Goal: Use online tool/utility: Utilize a website feature to perform a specific function

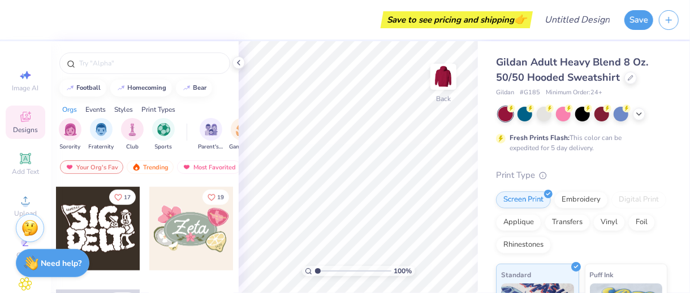
scroll to position [627, 0]
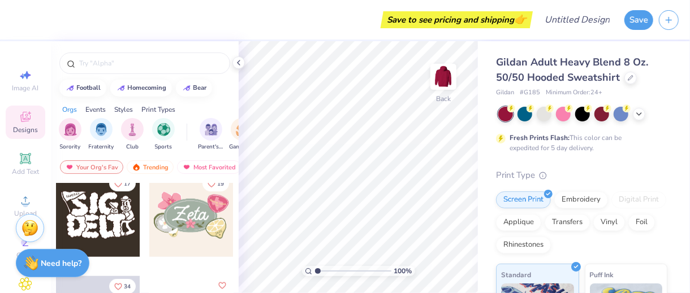
click at [106, 229] on div at bounding box center [98, 216] width 84 height 84
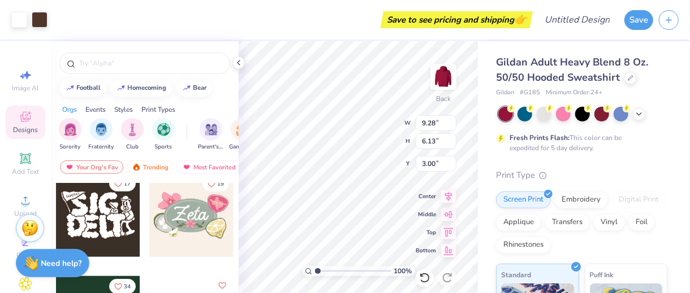
type input "5.26"
type input "11.23"
type input "7.41"
type input "6.59"
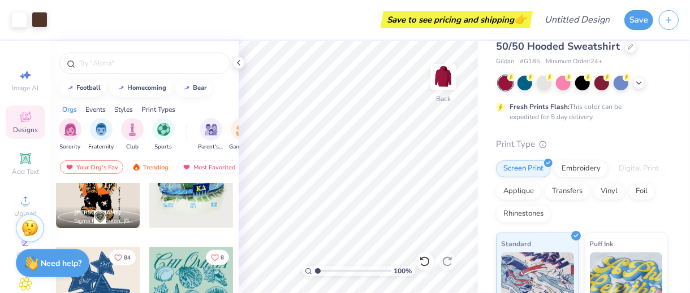
scroll to position [12, 0]
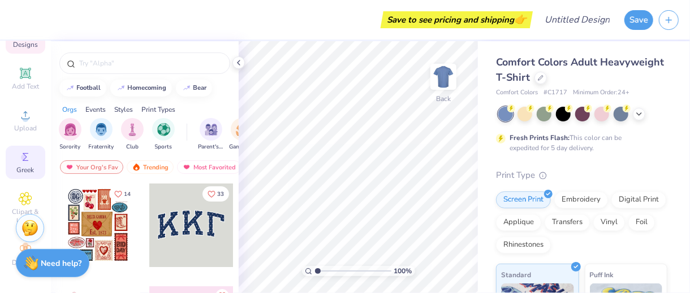
scroll to position [97, 0]
click at [35, 163] on div "Greek" at bounding box center [26, 161] width 40 height 33
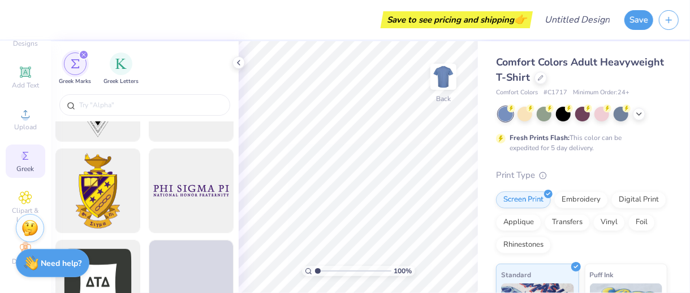
scroll to position [226, 0]
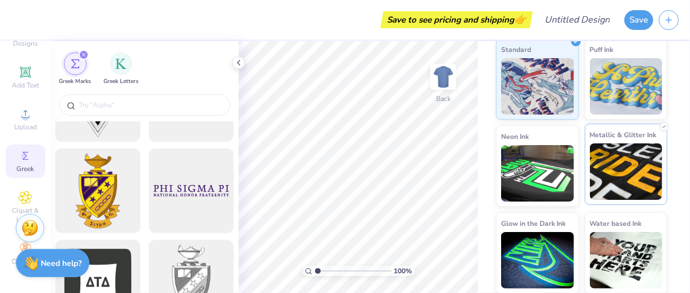
click at [620, 183] on img at bounding box center [626, 172] width 73 height 57
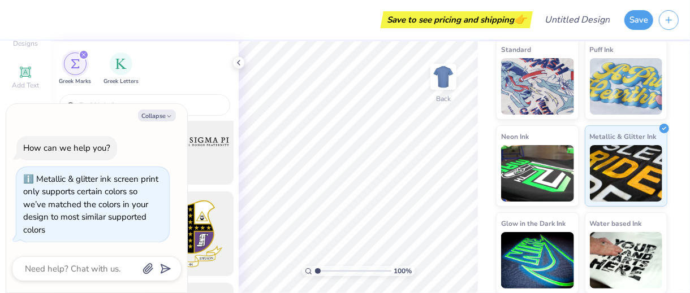
scroll to position [0, 0]
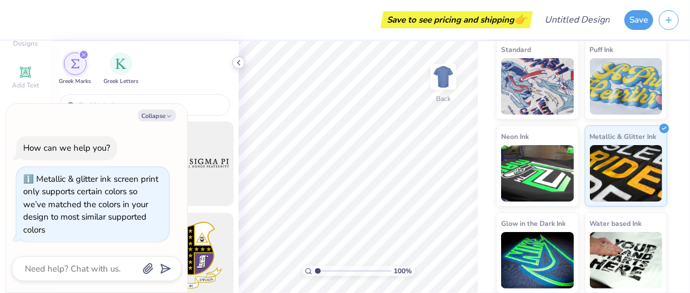
click at [239, 63] on icon at bounding box center [238, 62] width 9 height 9
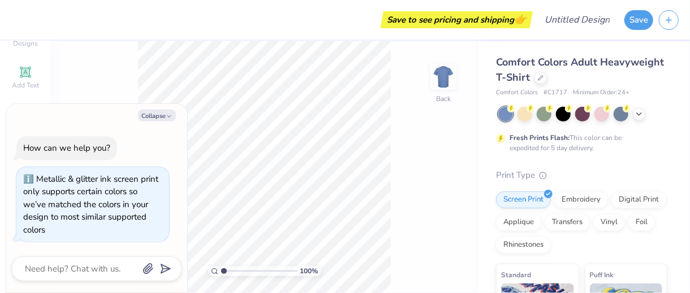
click at [643, 29] on div "Save" at bounding box center [638, 20] width 29 height 20
click at [644, 17] on button "Save" at bounding box center [638, 18] width 29 height 20
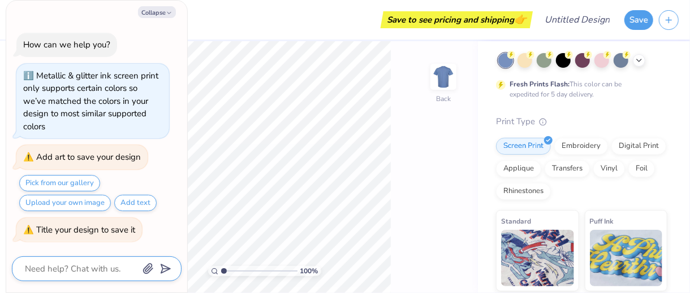
scroll to position [113, 0]
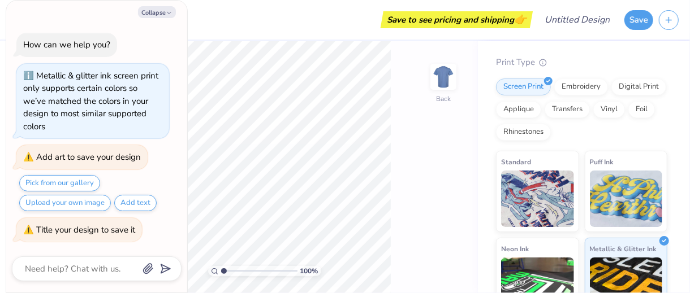
type textarea "x"
